Goal: Task Accomplishment & Management: Use online tool/utility

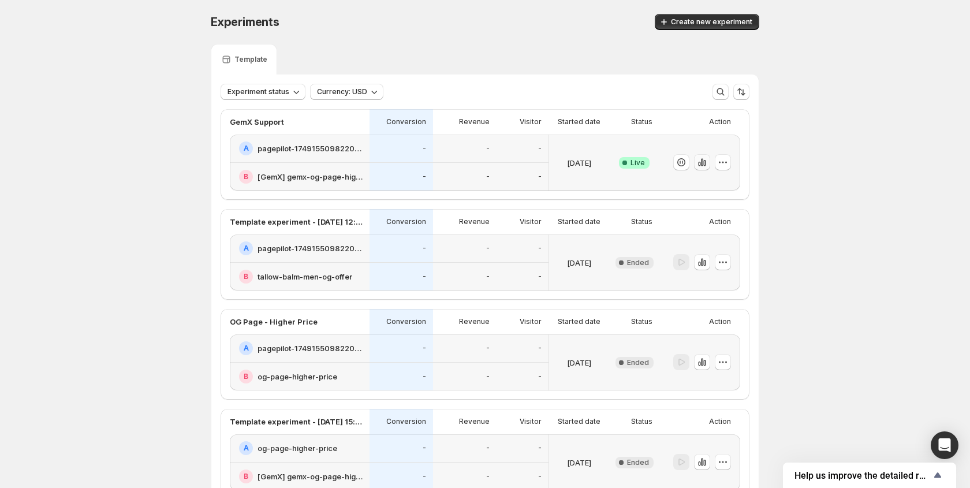
click at [708, 162] on button "button" at bounding box center [702, 162] width 16 height 16
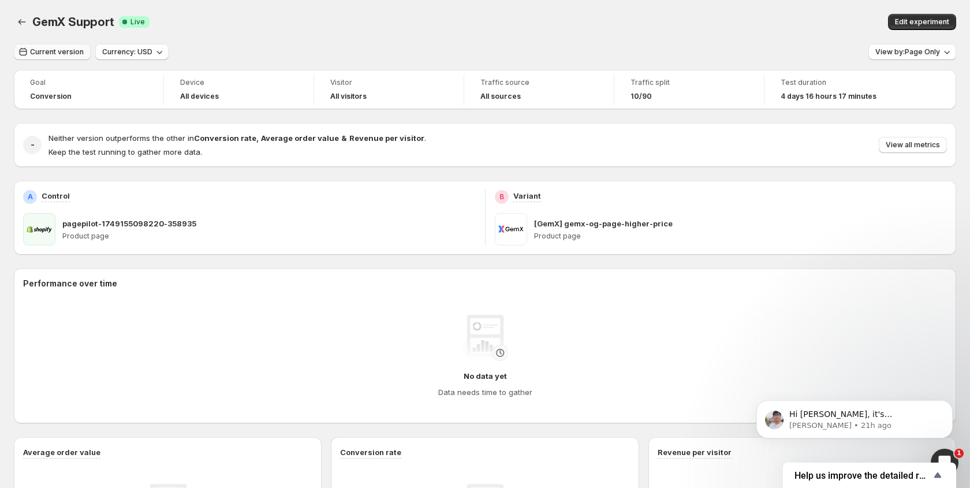
click at [75, 50] on span "Current version" at bounding box center [57, 51] width 54 height 9
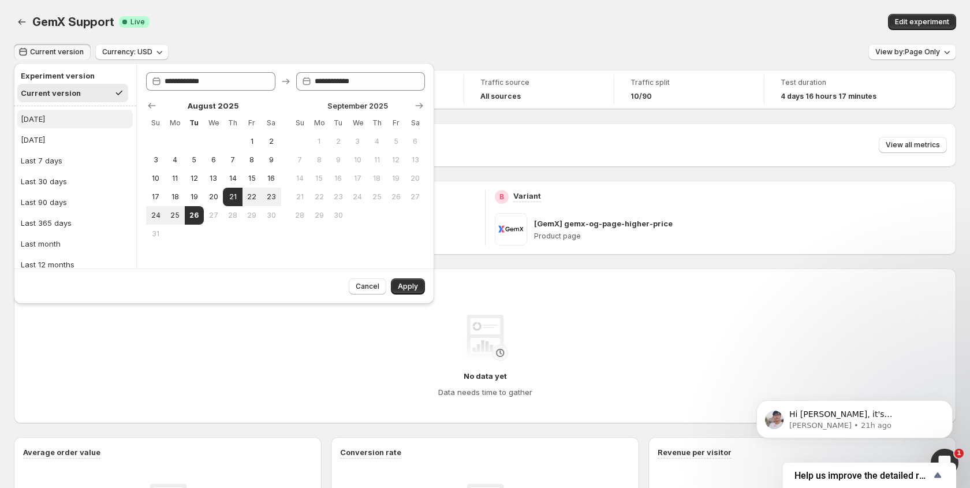
click at [61, 117] on button "Today" at bounding box center [74, 119] width 115 height 18
type input "**********"
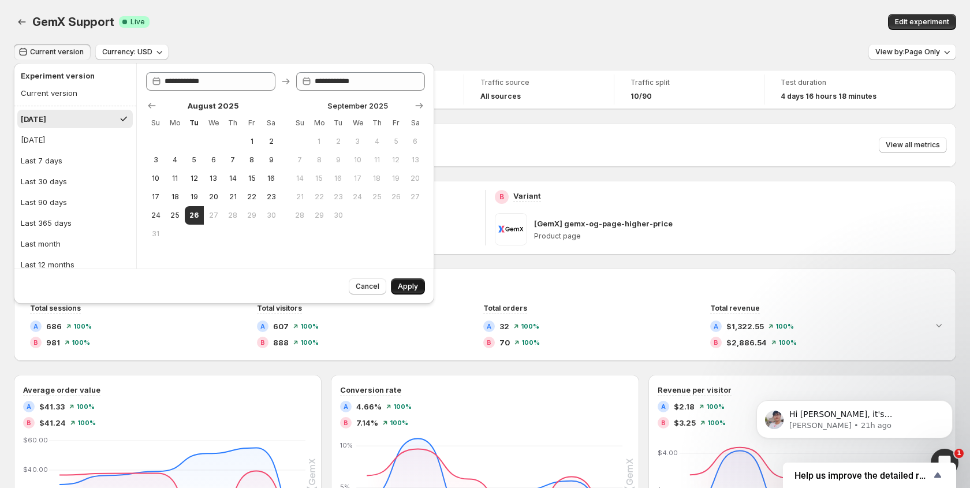
click at [403, 283] on span "Apply" at bounding box center [408, 286] width 20 height 9
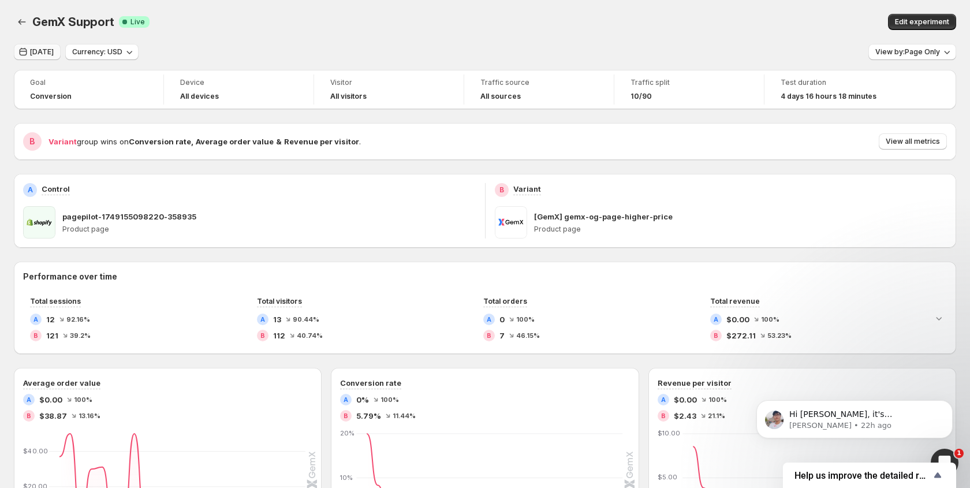
click at [45, 55] on span "Today" at bounding box center [42, 51] width 24 height 9
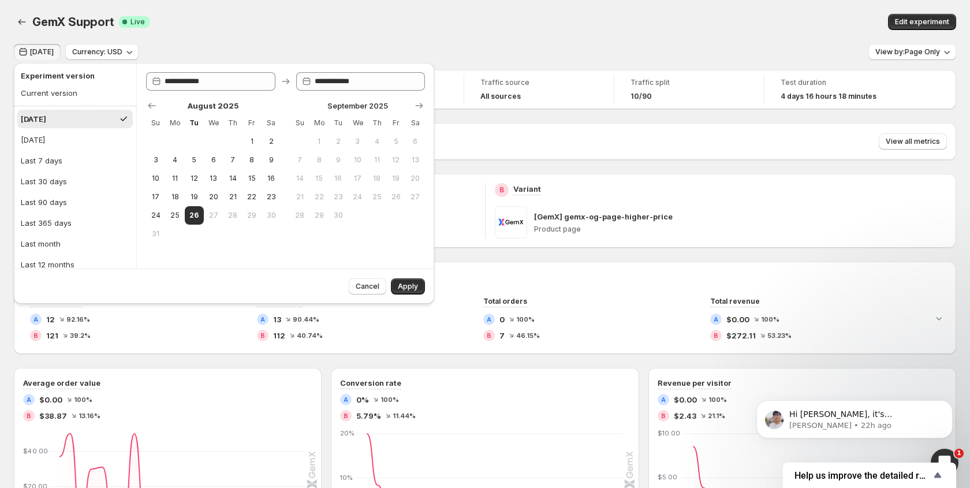
drag, startPoint x: 201, startPoint y: 44, endPoint x: 85, endPoint y: 301, distance: 281.8
click at [201, 44] on div "Today Currency: USD View by: Page Only" at bounding box center [485, 52] width 942 height 17
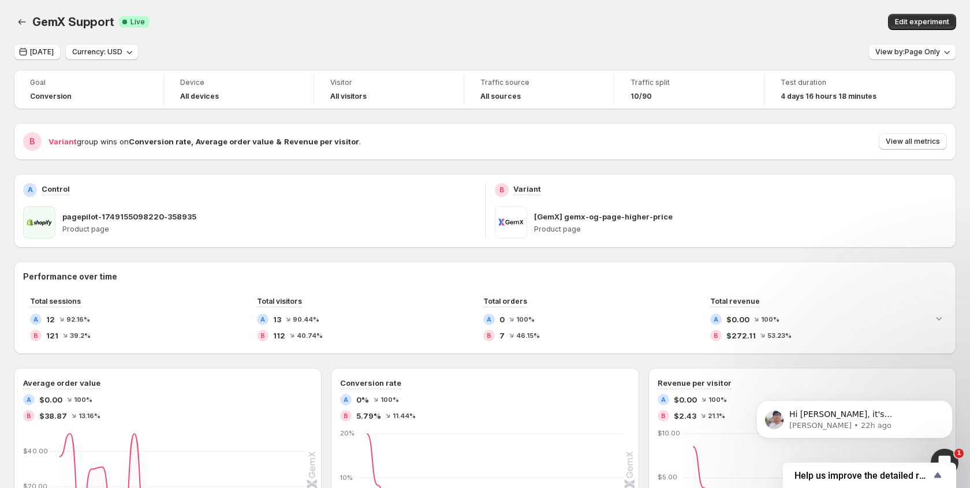
scroll to position [12, 0]
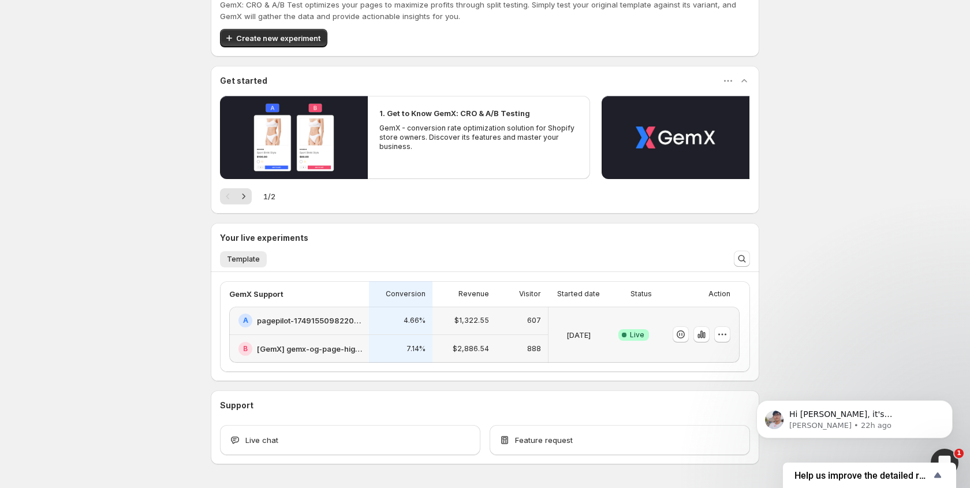
scroll to position [74, 0]
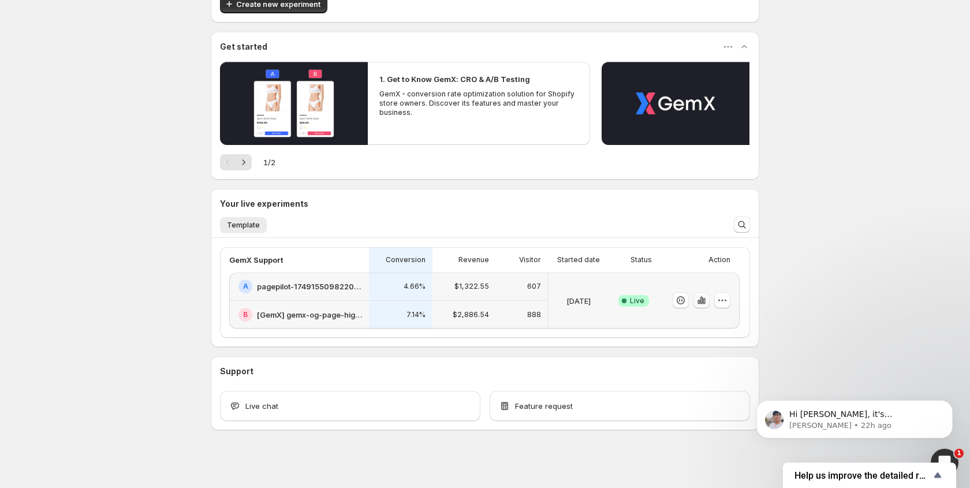
click at [702, 300] on icon "button" at bounding box center [703, 301] width 2 height 6
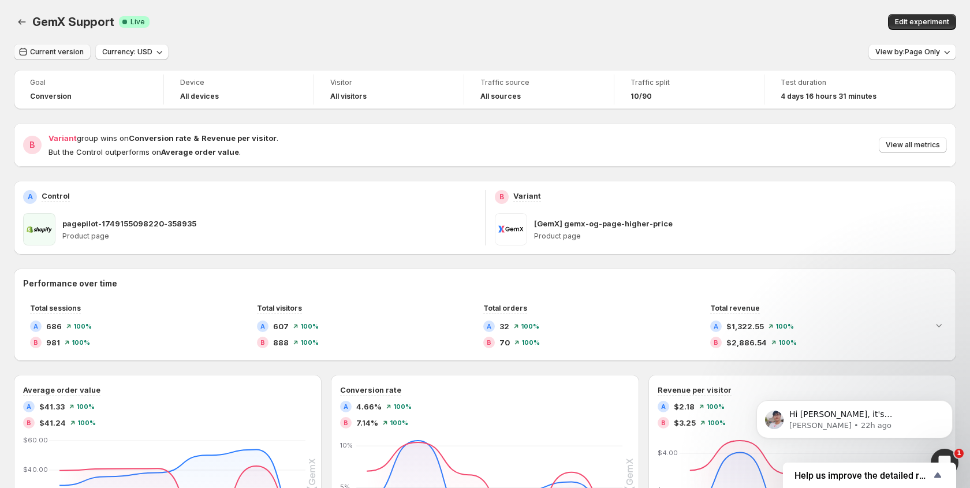
click at [50, 48] on span "Current version" at bounding box center [57, 51] width 54 height 9
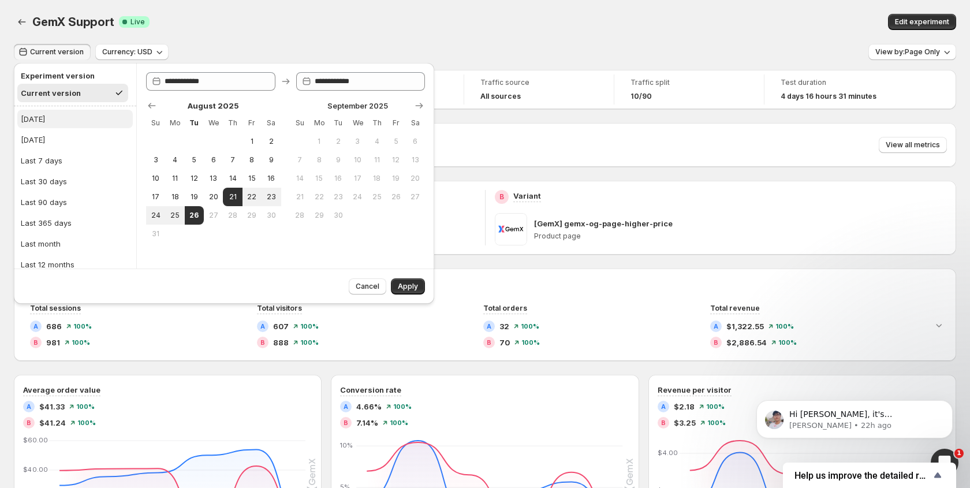
click at [43, 117] on button "Today" at bounding box center [74, 119] width 115 height 18
type input "**********"
click at [405, 287] on span "Apply" at bounding box center [408, 286] width 20 height 9
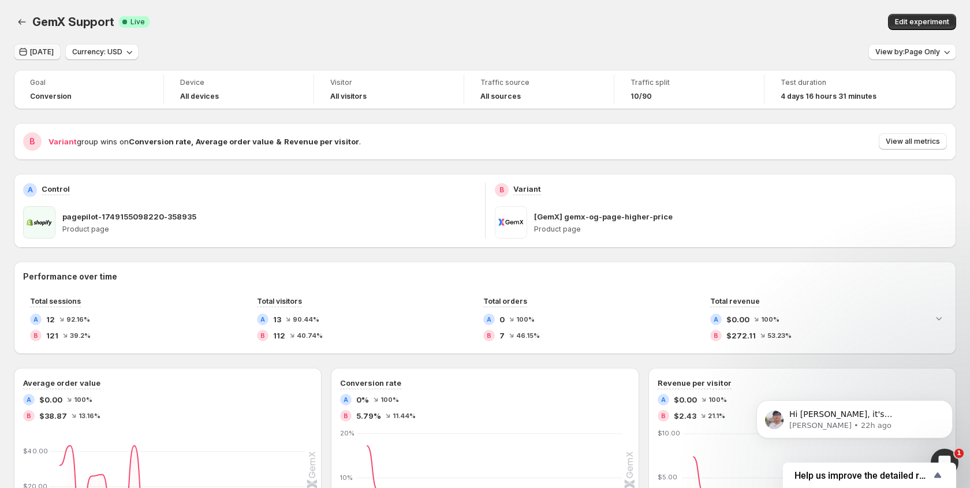
click at [27, 48] on icon "button" at bounding box center [23, 52] width 12 height 12
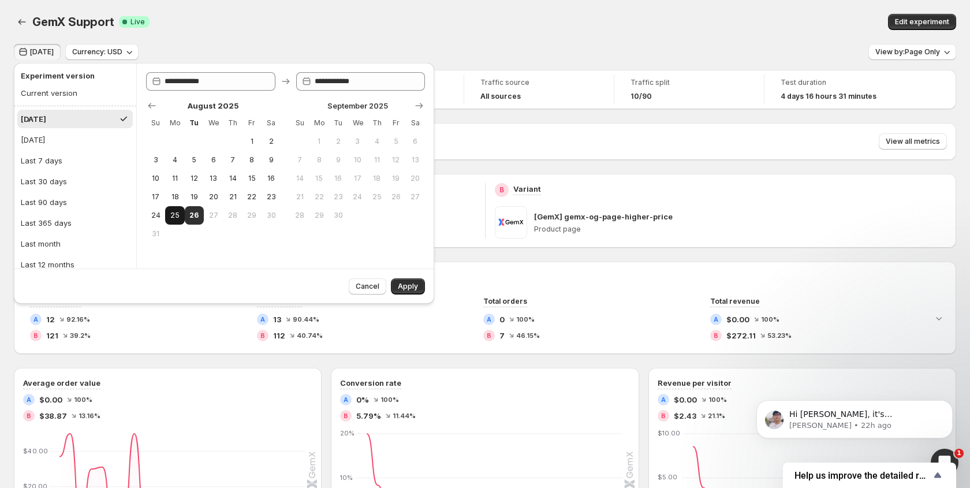
click at [170, 222] on button "25" at bounding box center [174, 215] width 19 height 18
type input "**********"
click at [172, 219] on span "25" at bounding box center [175, 215] width 10 height 9
click at [410, 285] on span "Apply" at bounding box center [408, 286] width 20 height 9
